Goal: Task Accomplishment & Management: Use online tool/utility

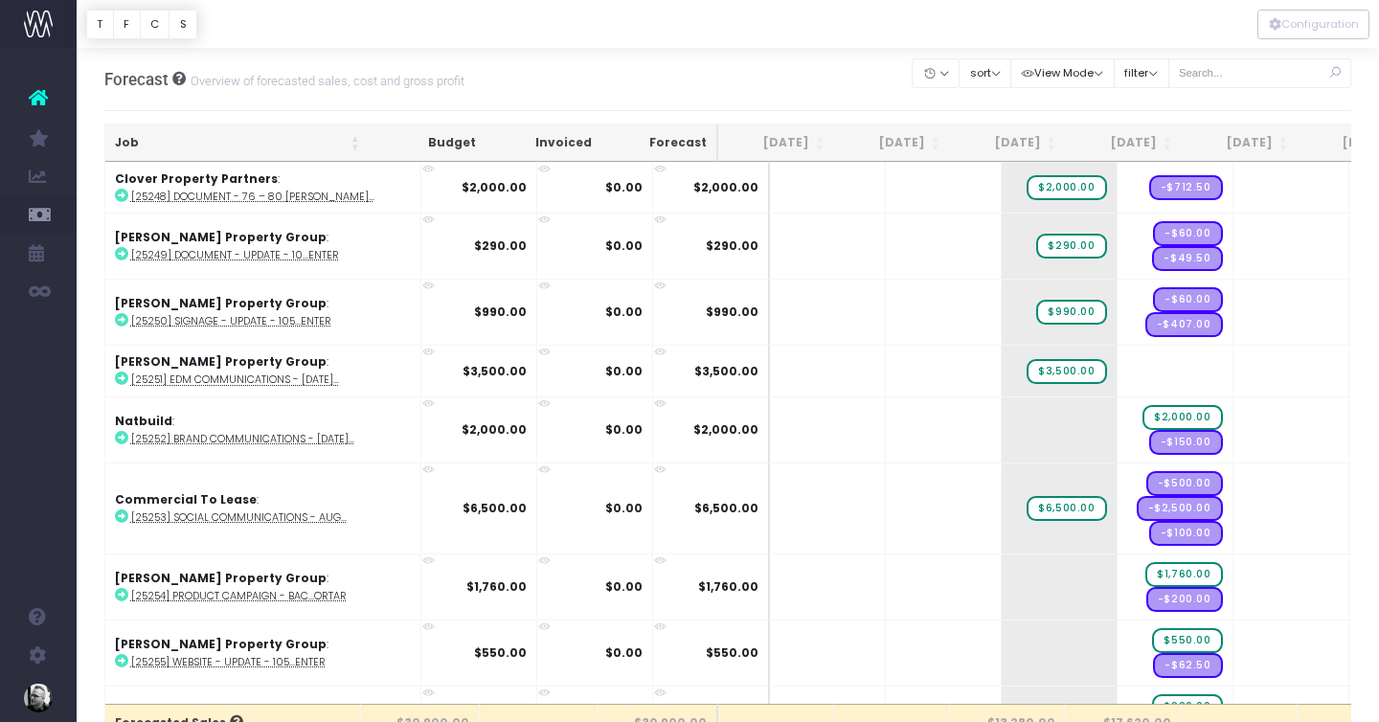
scroll to position [827, 0]
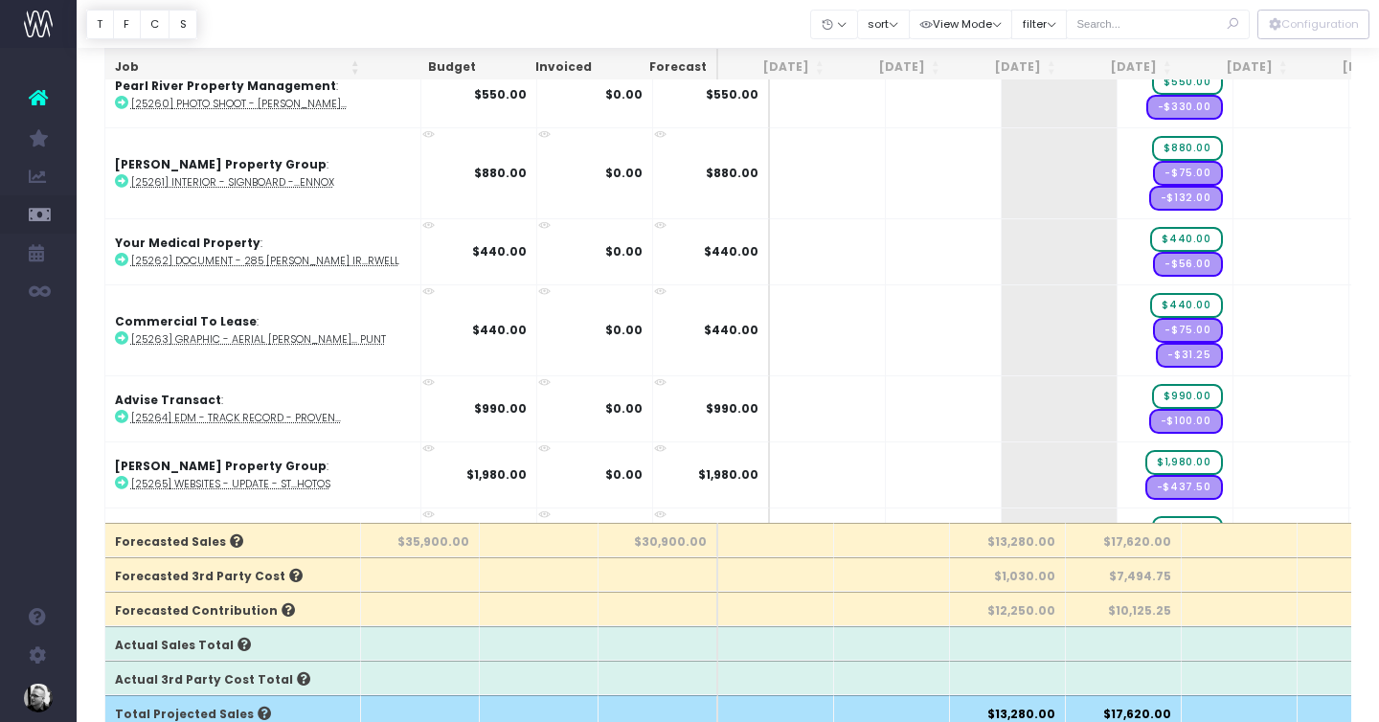
scroll to position [1058, 0]
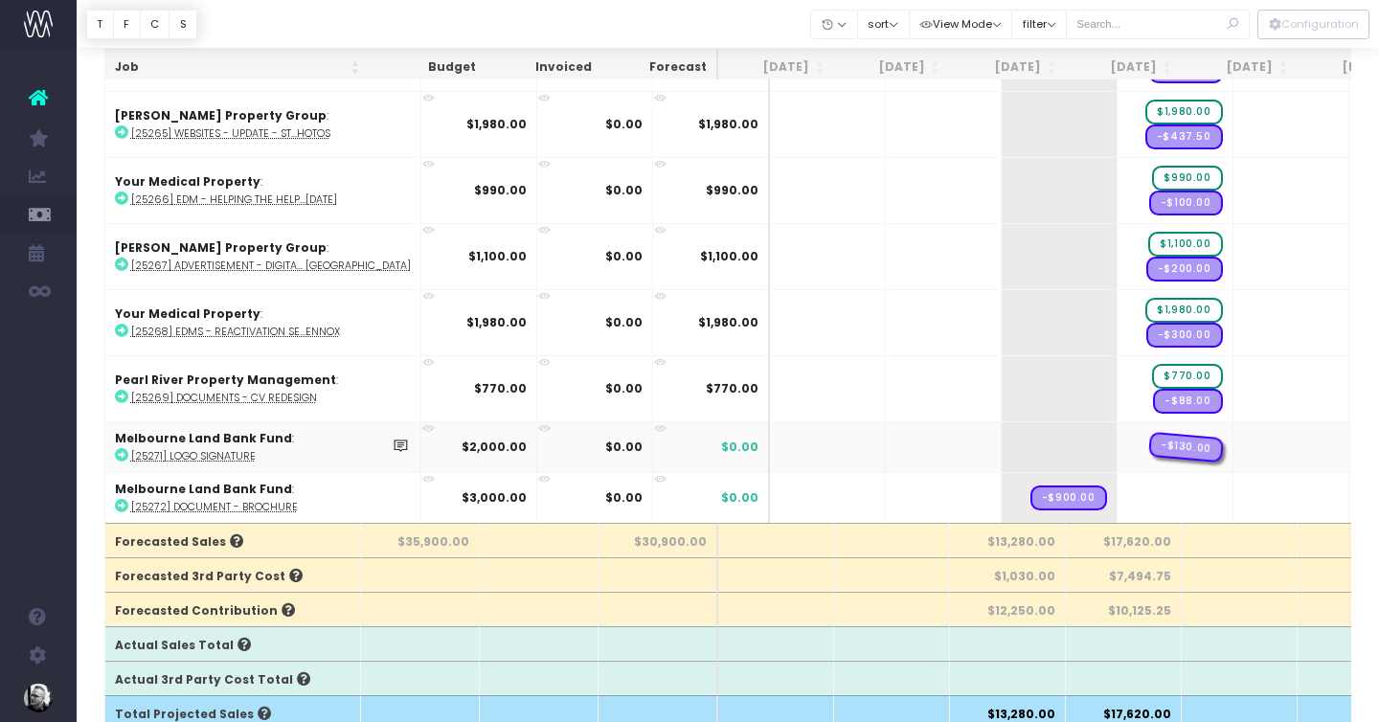
drag, startPoint x: 1022, startPoint y: 442, endPoint x: 1127, endPoint y: 442, distance: 105.3
drag, startPoint x: 1031, startPoint y: 491, endPoint x: 1139, endPoint y: 491, distance: 108.2
click at [1117, 439] on span "+" at bounding box center [1145, 447] width 57 height 50
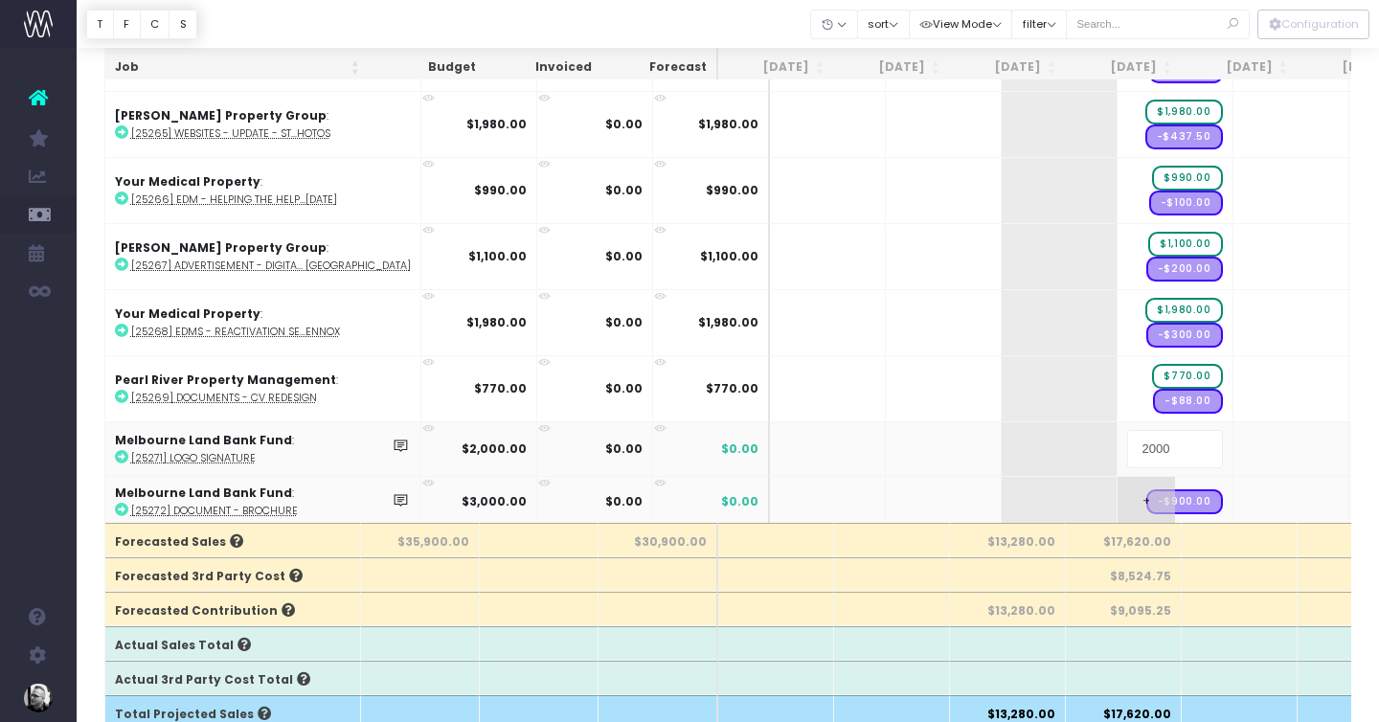
click at [1087, 487] on body "Oh my... this is bad. wayahead wasn't able to load this page. Please contact su…" at bounding box center [689, 180] width 1379 height 722
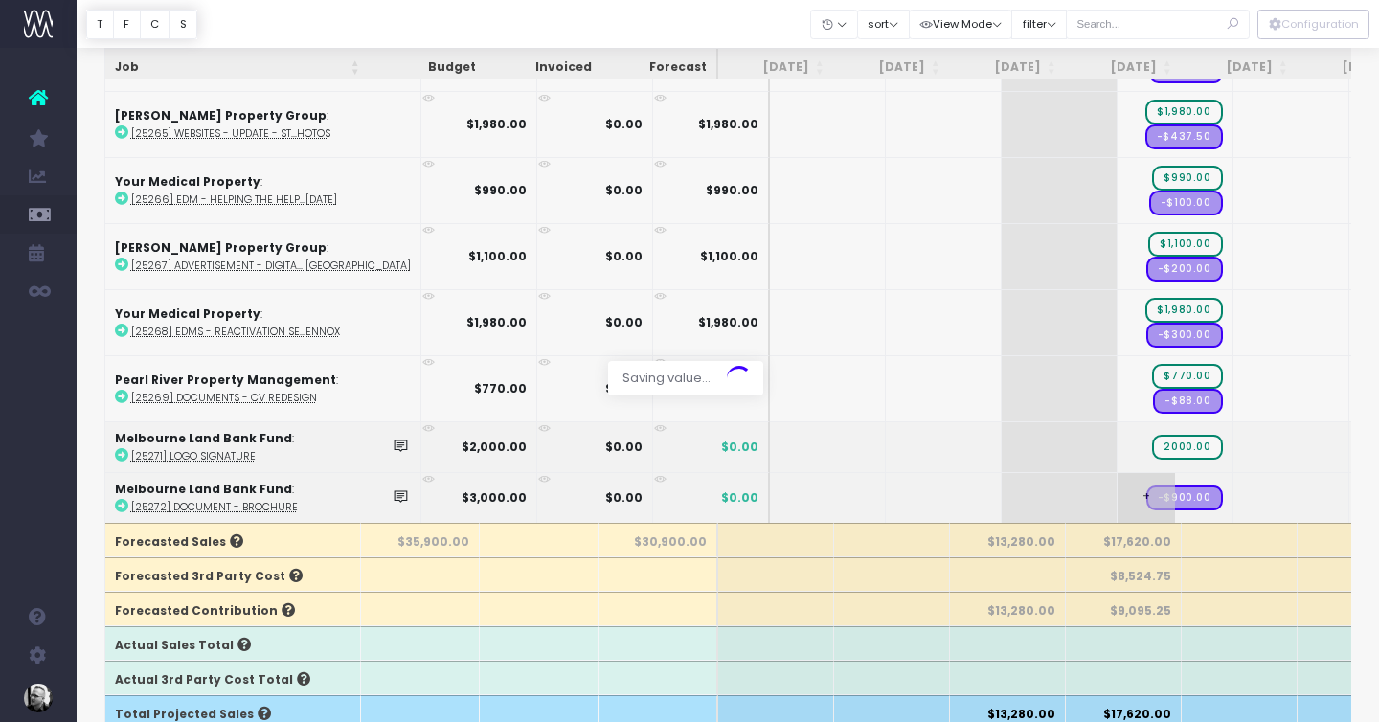
click at [1087, 487] on div at bounding box center [689, 361] width 1379 height 722
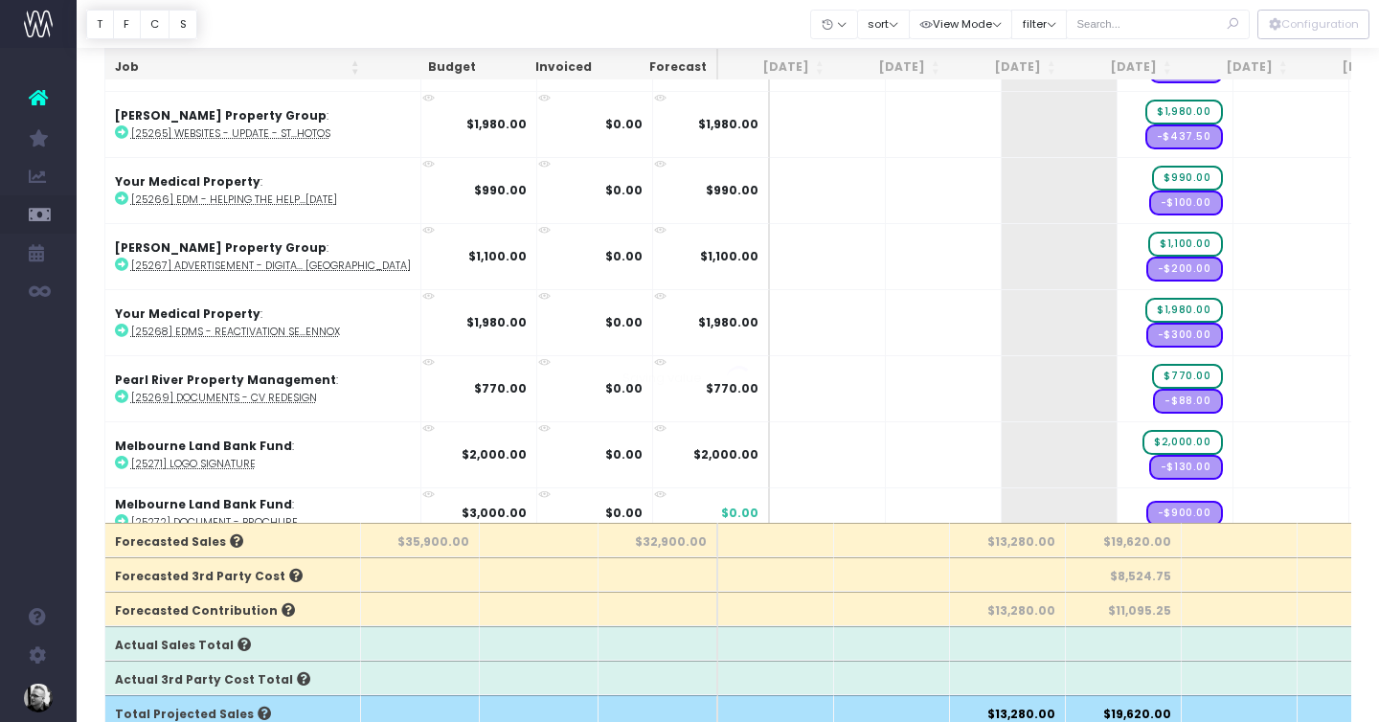
click at [0, 0] on span "+" at bounding box center [0, 0] width 0 height 0
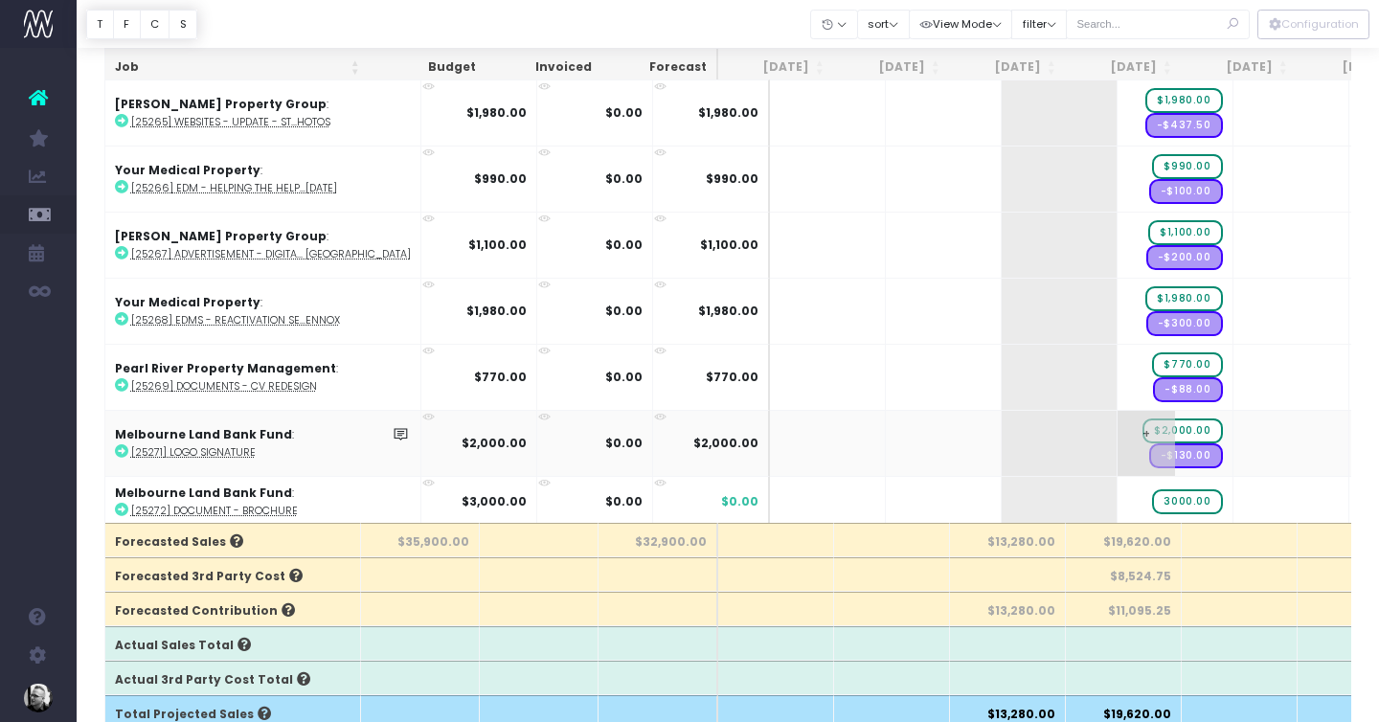
click at [1070, 447] on body "Oh my... this is bad. wayahead wasn't able to load this page. Please contact su…" at bounding box center [689, 180] width 1379 height 722
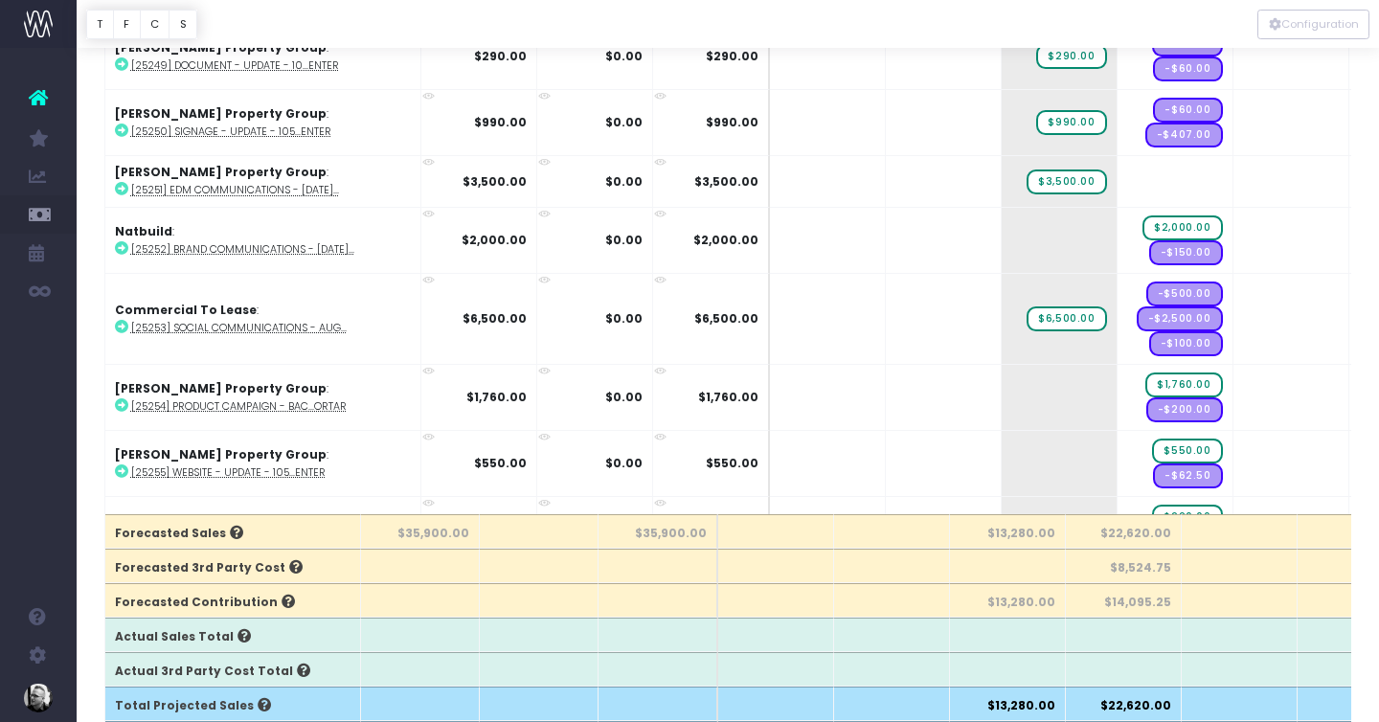
scroll to position [0, 0]
